Goal: Task Accomplishment & Management: Manage account settings

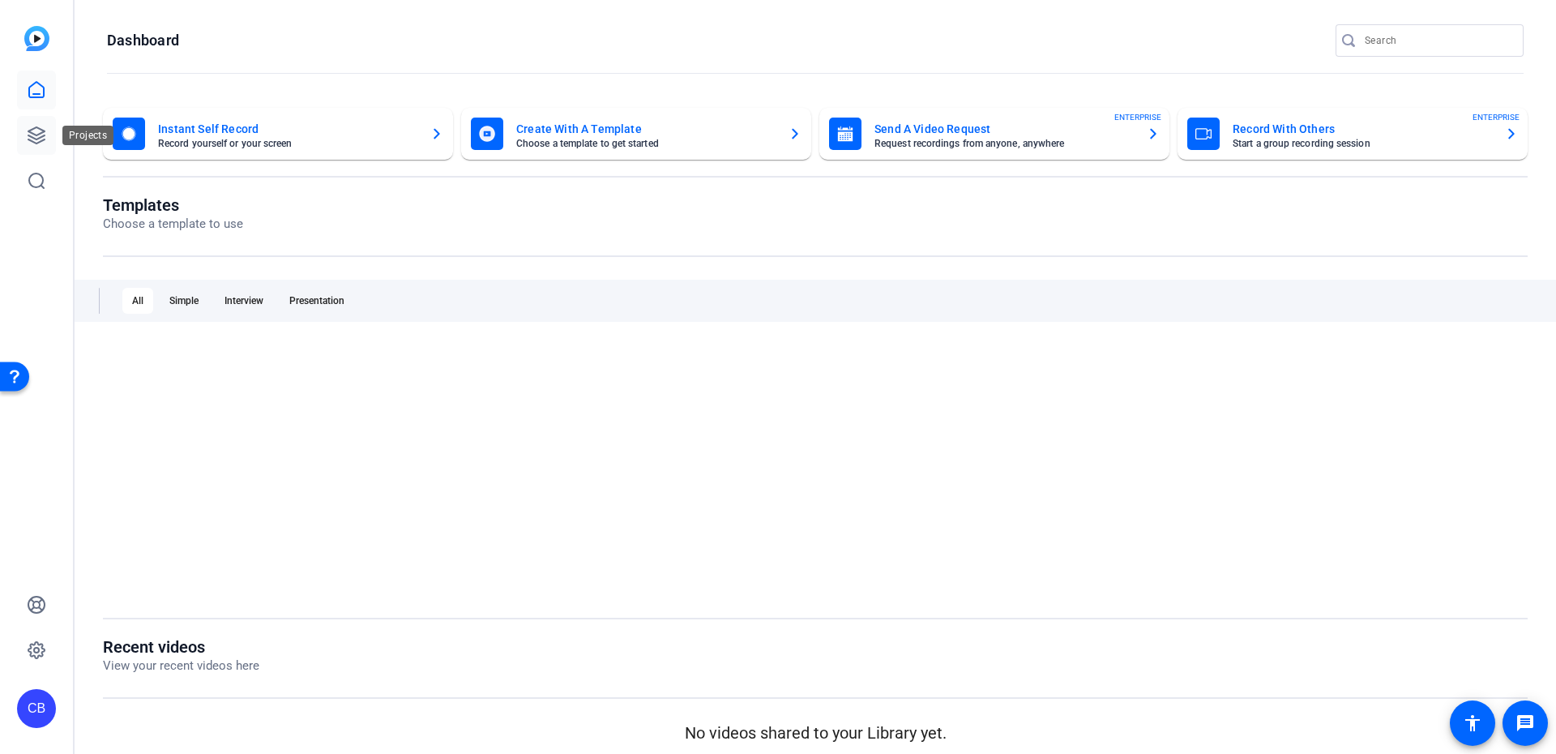
click at [38, 132] on icon at bounding box center [36, 135] width 19 height 19
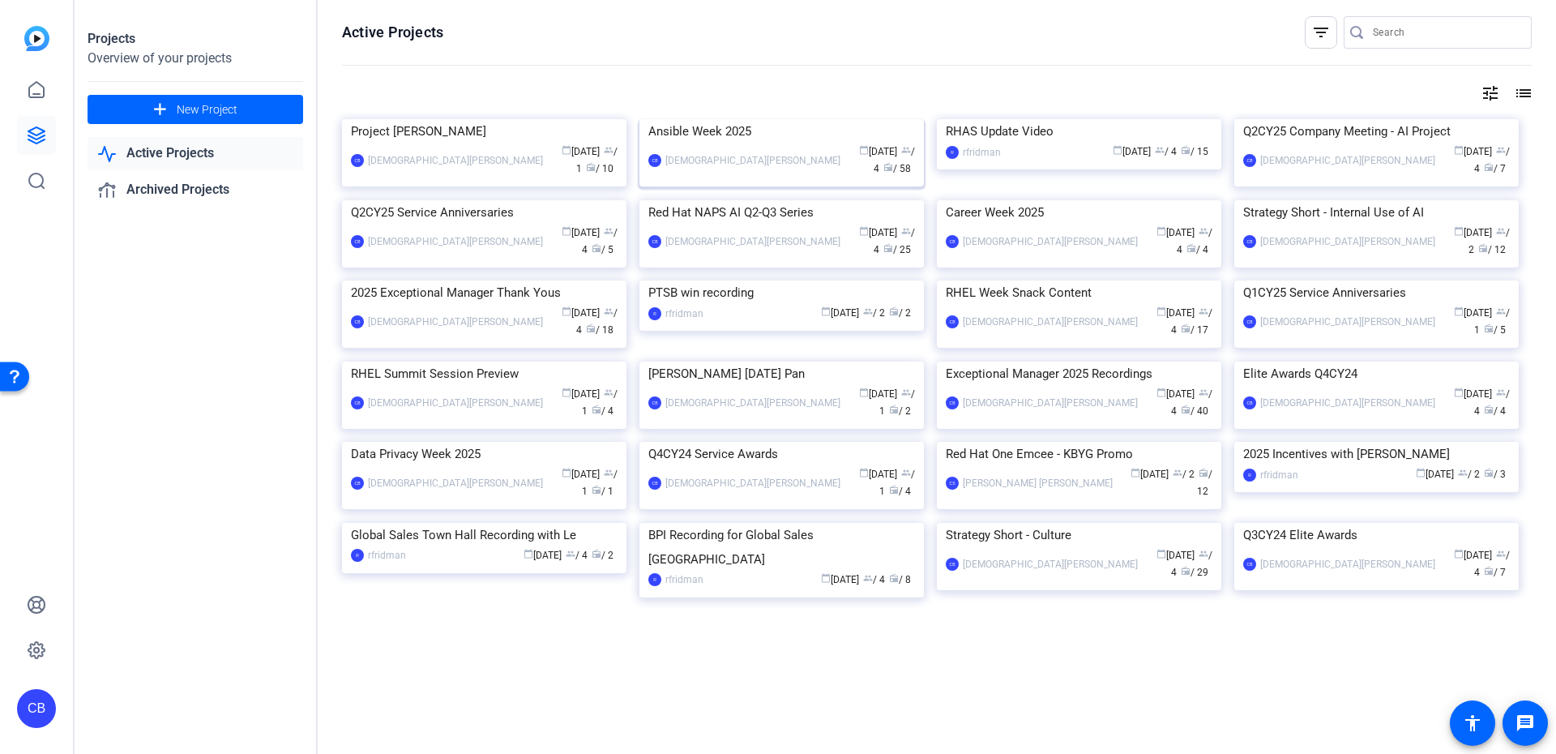
click at [848, 177] on div "calendar_today [DATE] group / 4 radio / 58" at bounding box center [881, 160] width 66 height 34
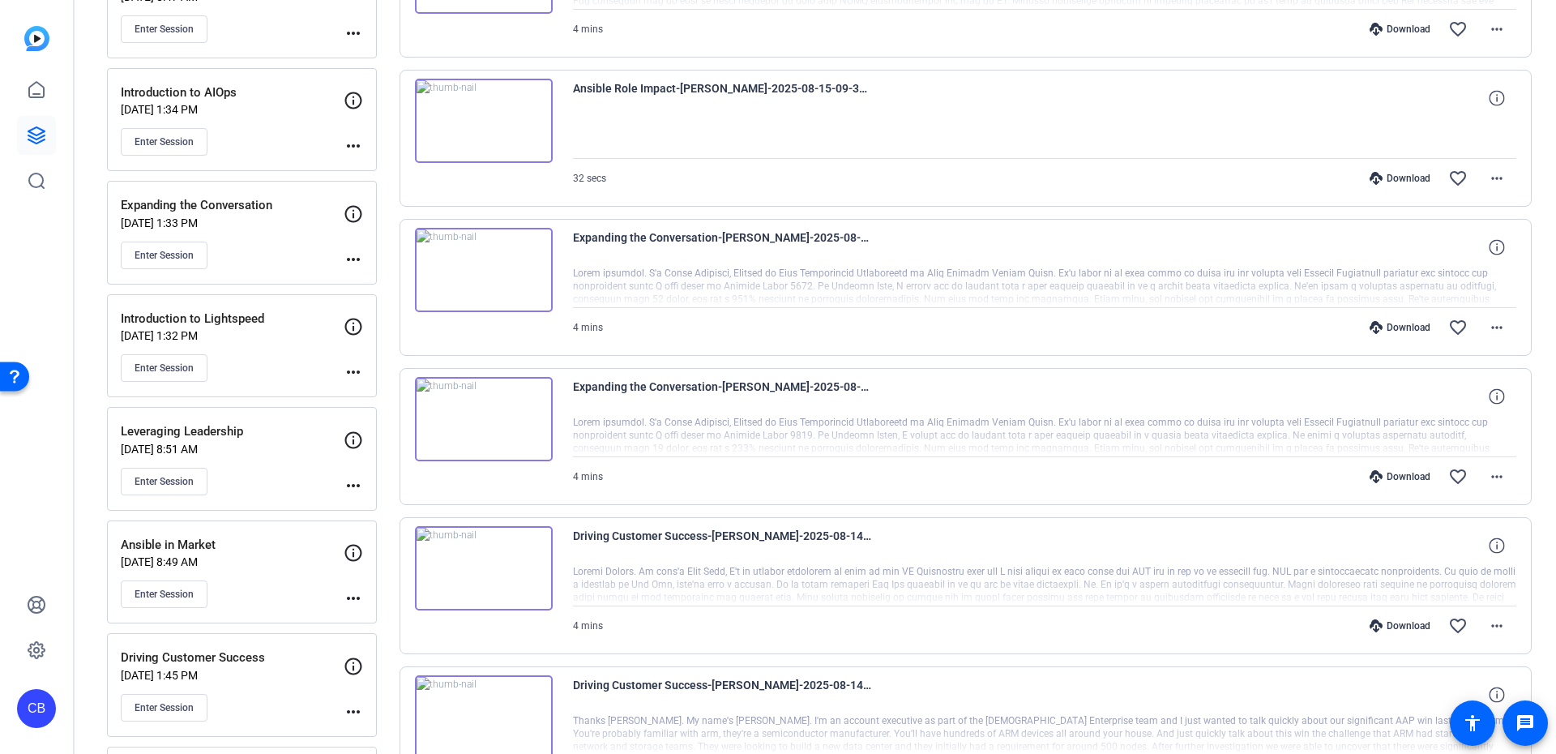
scroll to position [438, 0]
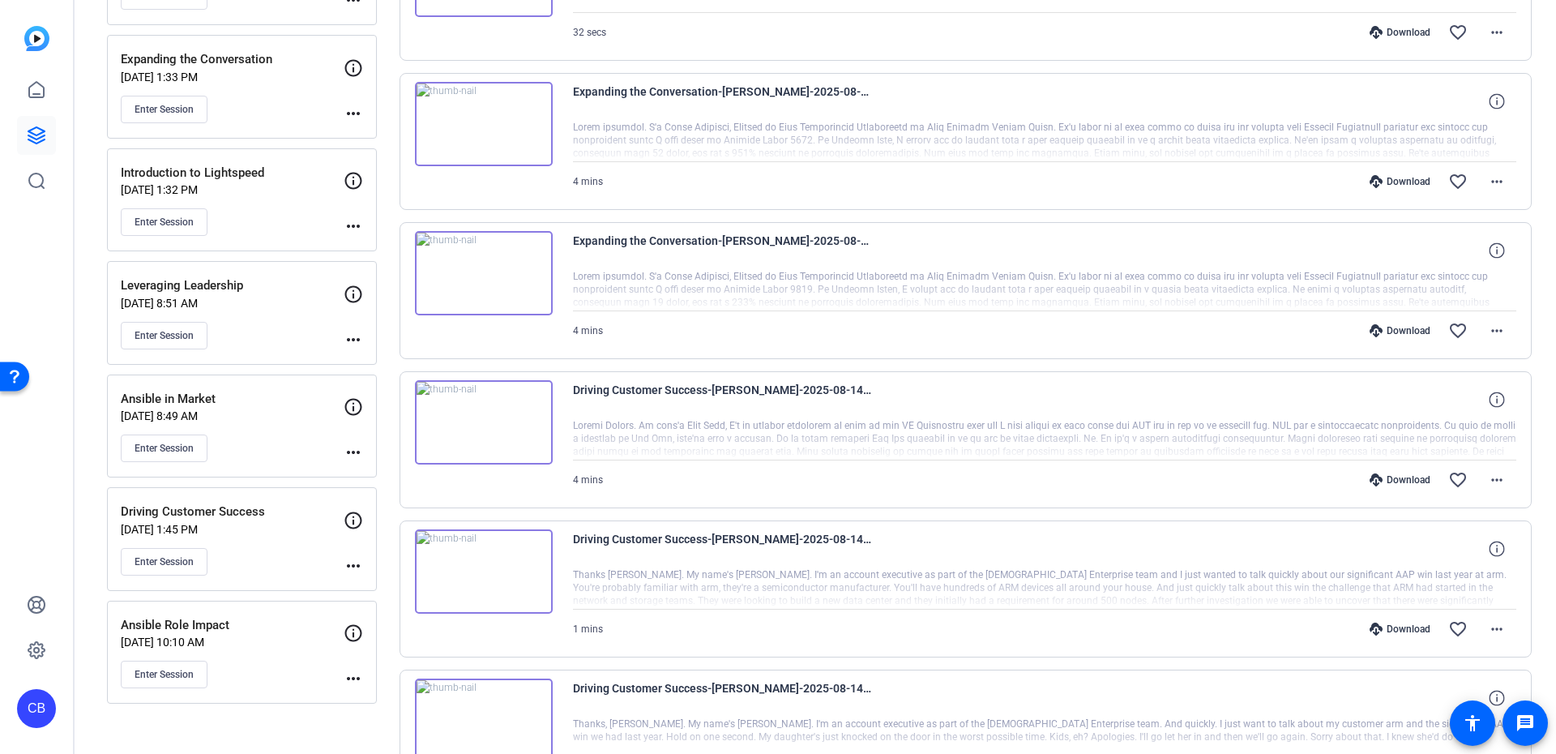
click at [348, 453] on mat-icon "more_horiz" at bounding box center [353, 451] width 19 height 19
click at [365, 467] on div "Edit Session Archive Session" at bounding box center [394, 486] width 100 height 49
click at [359, 451] on mat-icon "more_horiz" at bounding box center [353, 451] width 19 height 19
click at [371, 467] on span "Edit Session" at bounding box center [394, 476] width 74 height 19
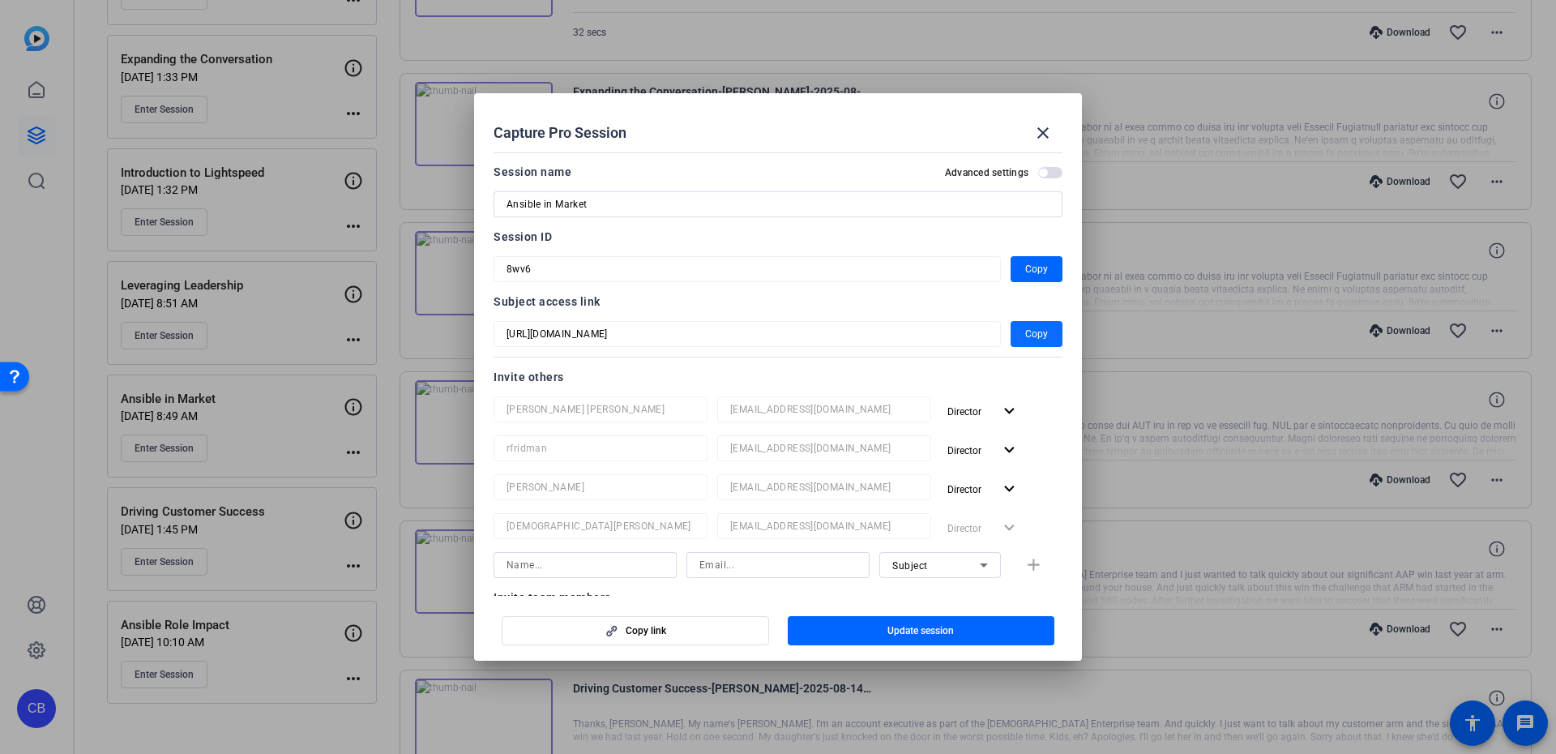
click at [1013, 342] on span "button" at bounding box center [1036, 333] width 52 height 39
click at [1048, 129] on mat-icon "close" at bounding box center [1042, 132] width 19 height 19
